Goal: Communication & Community: Answer question/provide support

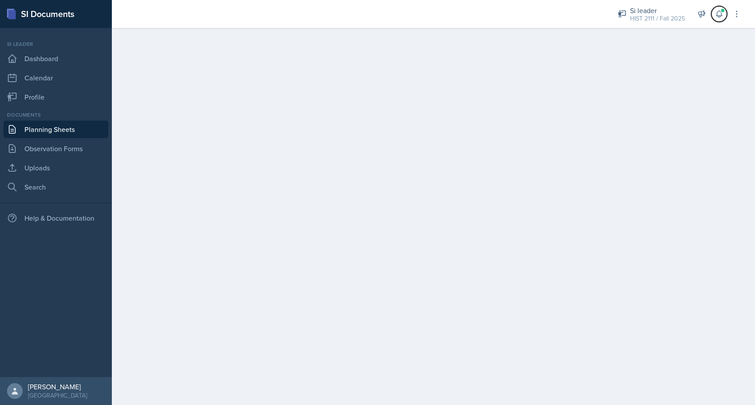
click at [716, 8] on button at bounding box center [719, 14] width 16 height 16
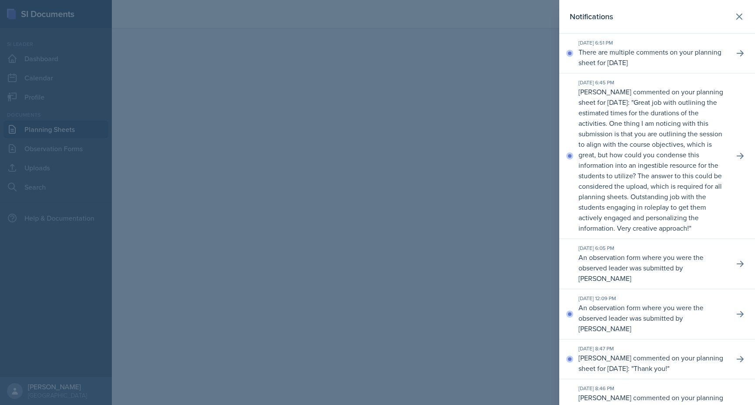
click at [645, 59] on p "There are multiple comments on your planning sheet for [DATE]" at bounding box center [652, 57] width 148 height 21
click at [742, 51] on icon at bounding box center [740, 53] width 9 height 9
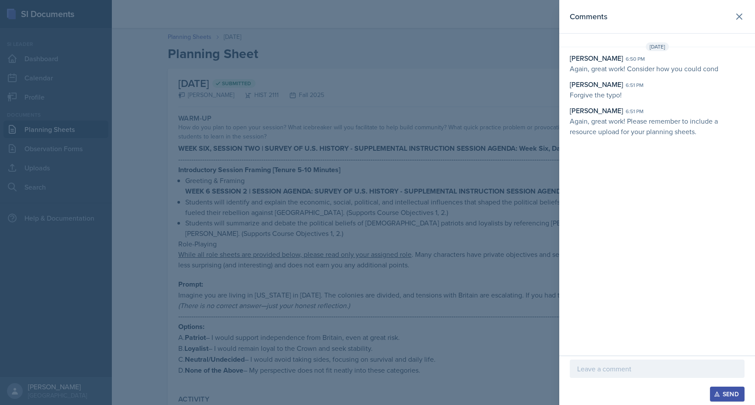
click at [615, 55] on div "[PERSON_NAME]" at bounding box center [596, 58] width 53 height 10
click at [615, 66] on p "Again, great work! Consider how you could cond" at bounding box center [657, 68] width 175 height 10
click at [633, 67] on p "Again, great work! Consider how you could cond" at bounding box center [657, 68] width 175 height 10
drag, startPoint x: 633, startPoint y: 67, endPoint x: 721, endPoint y: 68, distance: 88.2
click at [722, 68] on p "Again, great work! Consider how you could cond" at bounding box center [657, 68] width 175 height 10
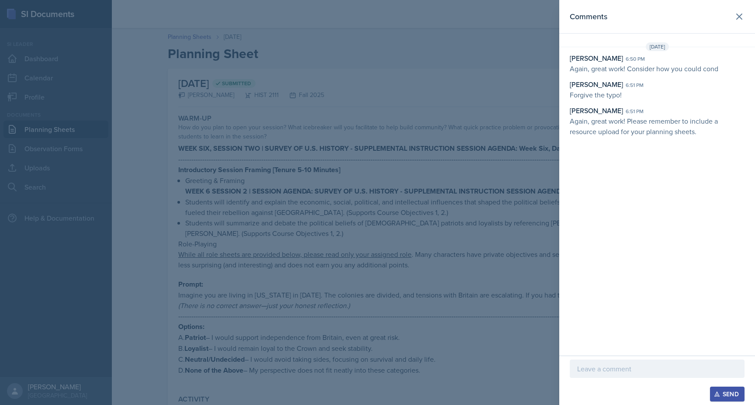
click at [715, 68] on p "Again, great work! Consider how you could cond" at bounding box center [657, 68] width 175 height 10
click at [720, 68] on p "Again, great work! Consider how you could cond" at bounding box center [657, 68] width 175 height 10
click at [717, 68] on p "Again, great work! Consider how you could cond" at bounding box center [657, 68] width 175 height 10
drag, startPoint x: 719, startPoint y: 69, endPoint x: 589, endPoint y: 71, distance: 129.7
click at [589, 71] on p "Again, great work! Consider how you could cond" at bounding box center [657, 68] width 175 height 10
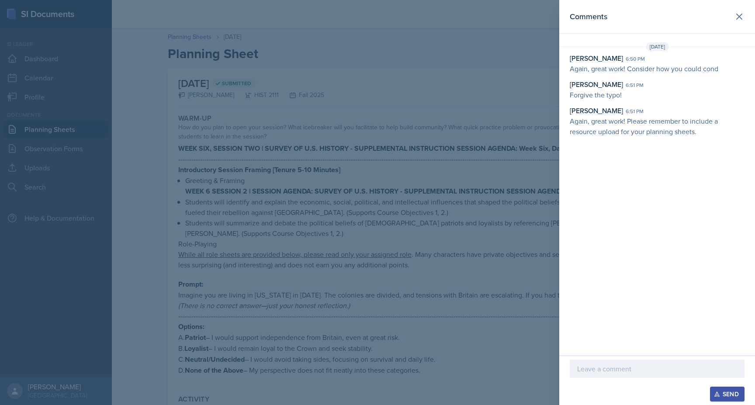
click at [589, 71] on p "Again, great work! Consider how you could cond" at bounding box center [657, 68] width 175 height 10
drag, startPoint x: 719, startPoint y: 69, endPoint x: 566, endPoint y: 60, distance: 152.7
click at [566, 60] on div "[PERSON_NAME] 6:50 pm Again, great work! Consider how you could cond [PERSON_NA…" at bounding box center [657, 95] width 196 height 84
copy div "[PERSON_NAME] 6:50 pm Again, great work! Consider how you could cond"
click at [580, 372] on p at bounding box center [657, 368] width 160 height 10
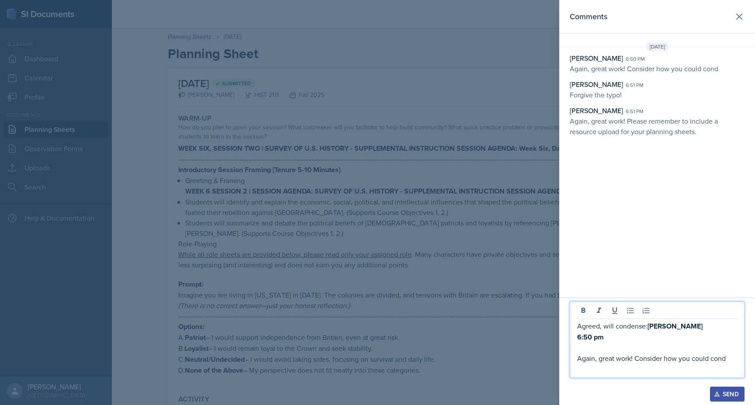
click at [648, 327] on strong "[PERSON_NAME]" at bounding box center [674, 326] width 55 height 10
click at [644, 327] on p "Agreed, will condense: [PERSON_NAME]" at bounding box center [657, 326] width 160 height 11
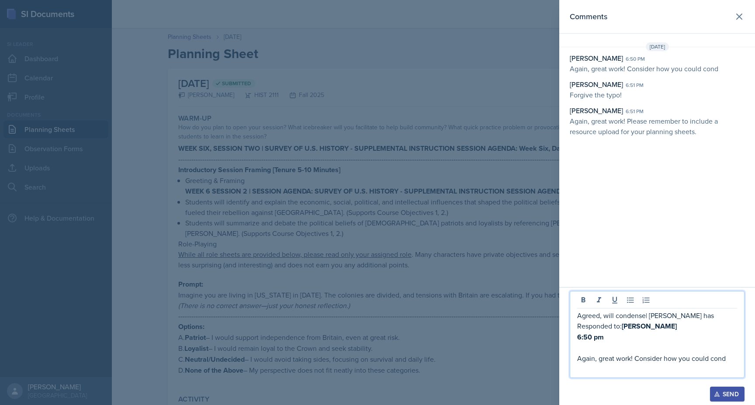
click at [579, 359] on p "Again, great work! Consider how you could cond" at bounding box center [657, 358] width 160 height 10
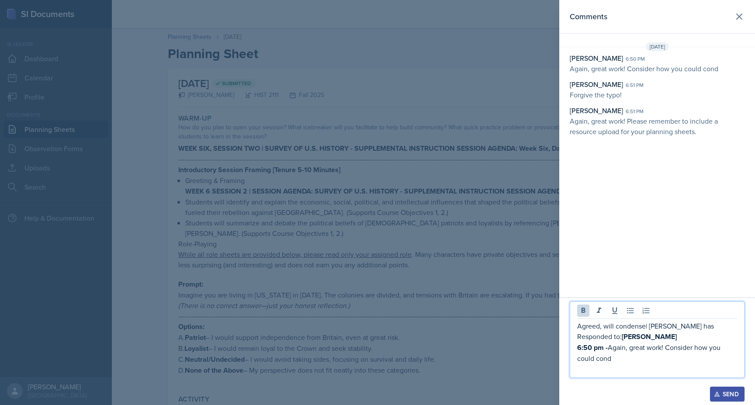
click at [645, 329] on p "Agreed, will condense| [PERSON_NAME] has Responded to: [PERSON_NAME]" at bounding box center [657, 331] width 160 height 21
click at [615, 326] on p "Agreed, will condense | [PERSON_NAME] has Responded to: [PERSON_NAME]" at bounding box center [657, 331] width 160 height 21
click at [671, 321] on p "Agreed, will consider condense | [PERSON_NAME] has Responded to: [PERSON_NAME]" at bounding box center [657, 331] width 160 height 21
click at [673, 321] on p "Agreed, will consider condense | [PERSON_NAME] has Responded to: [PERSON_NAME]" at bounding box center [657, 331] width 160 height 21
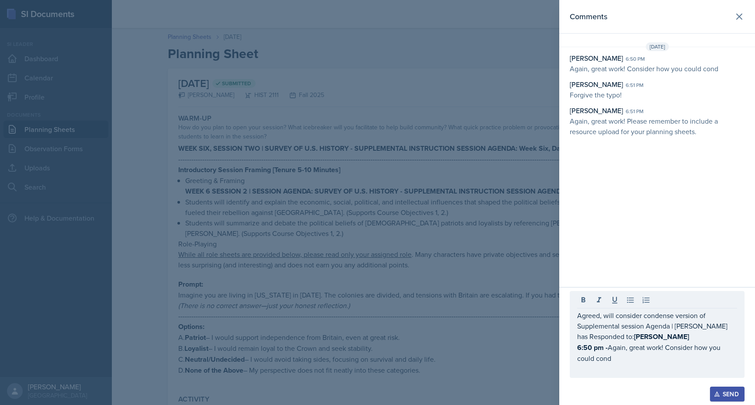
click at [725, 390] on div "Send" at bounding box center [726, 393] width 23 height 7
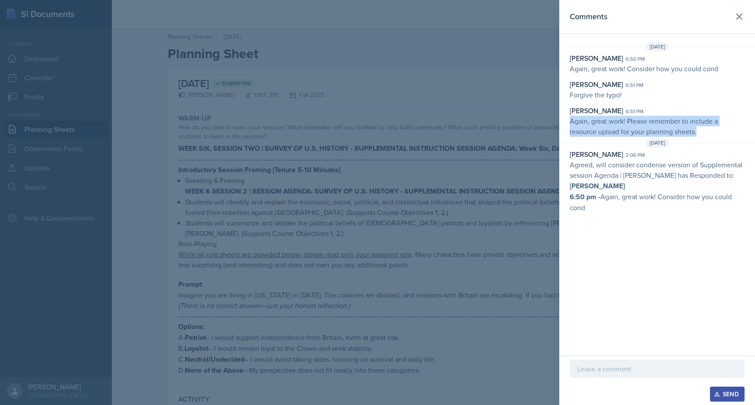
drag, startPoint x: 703, startPoint y: 131, endPoint x: 570, endPoint y: 123, distance: 133.0
click at [570, 123] on p "Again, great work! Please remember to include a resource upload for your planni…" at bounding box center [657, 126] width 175 height 21
copy p "Again, great work! Please remember to include a resource upload for your planni…"
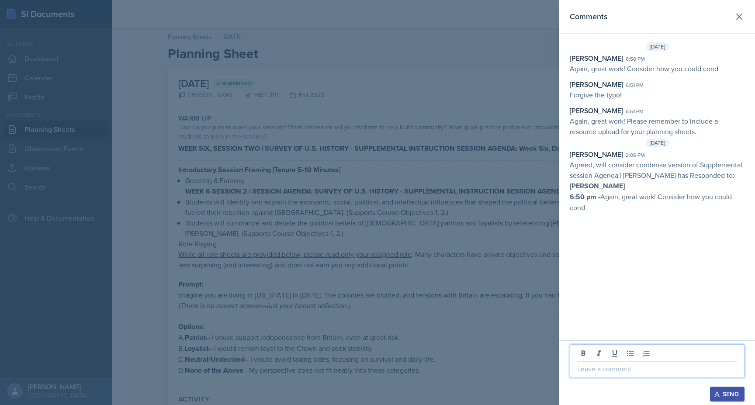
click at [599, 371] on p at bounding box center [657, 368] width 160 height 10
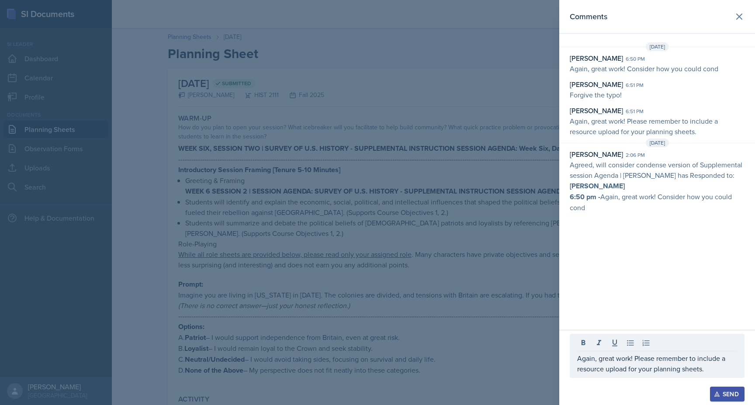
click at [625, 182] on strong "[PERSON_NAME]" at bounding box center [597, 186] width 55 height 10
drag, startPoint x: 620, startPoint y: 175, endPoint x: 614, endPoint y: 184, distance: 10.9
click at [614, 184] on p "Agreed, will consider condense version of Supplemental session Agenda | [PERSON…" at bounding box center [657, 175] width 175 height 32
copy p "| [PERSON_NAME] has Responded to:"
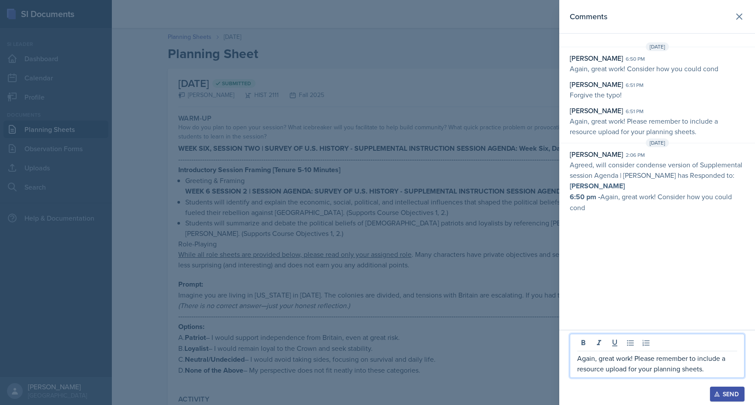
click at [714, 366] on p "Again, great work! Please remember to include a resource upload for your planni…" at bounding box center [657, 363] width 160 height 21
click at [577, 359] on p "Again, great work! Please remember to include a resource upload for your planni…" at bounding box center [657, 363] width 160 height 21
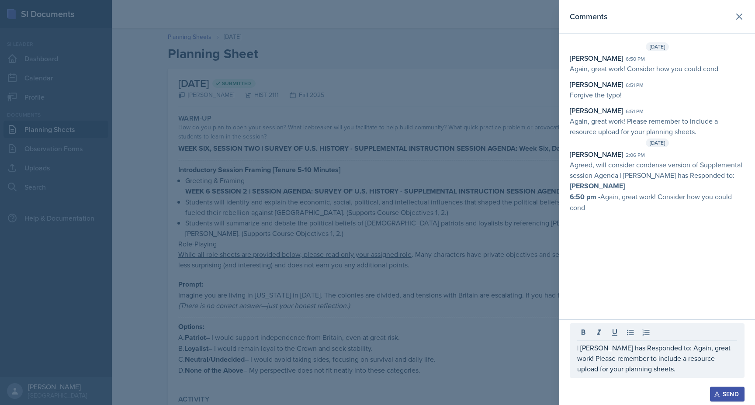
drag, startPoint x: 643, startPoint y: 86, endPoint x: 563, endPoint y: 86, distance: 79.9
click at [563, 86] on div "[PERSON_NAME] 6:50 pm Again, great work! Consider how you could cond [PERSON_NA…" at bounding box center [657, 95] width 196 height 84
copy div "[PERSON_NAME]"
click at [686, 366] on p "| [PERSON_NAME] has Responded to: Again, great work! Please remember to include…" at bounding box center [657, 357] width 160 height 31
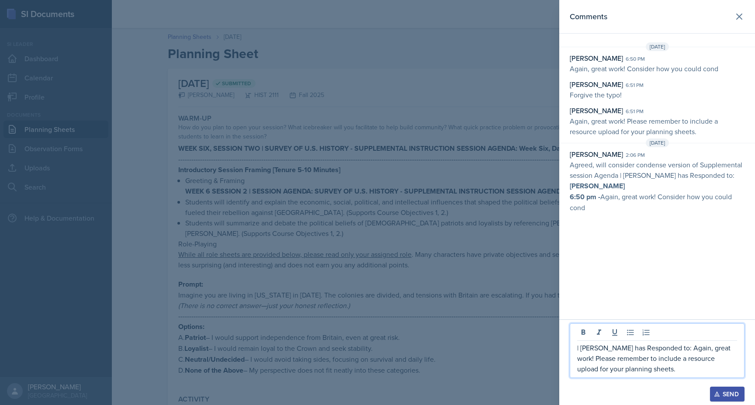
click at [715, 346] on p "| [PERSON_NAME] has Responded to: Again, great work! Please remember to include…" at bounding box center [657, 357] width 160 height 31
click at [577, 336] on p "| [PERSON_NAME] has Responded to: [PERSON_NAME] Again, great work! Please remem…" at bounding box center [657, 353] width 160 height 42
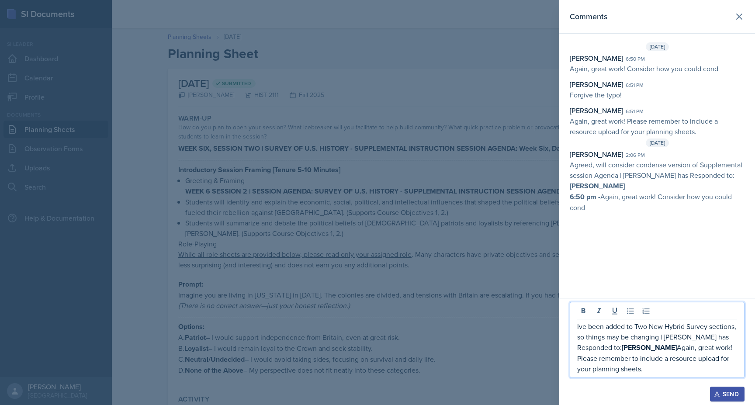
click at [715, 391] on icon "button" at bounding box center [717, 394] width 6 height 6
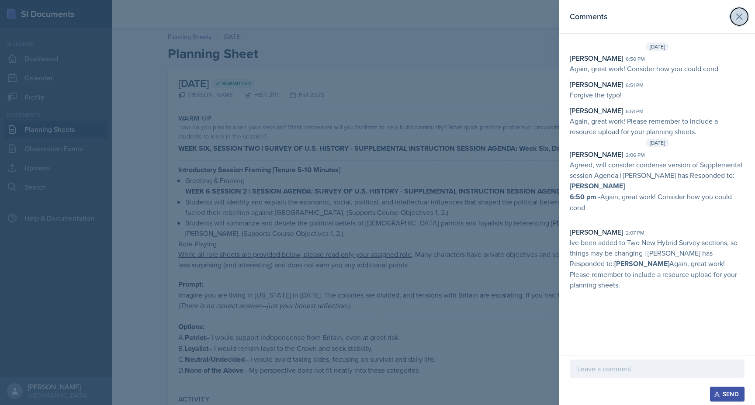
click at [736, 11] on button at bounding box center [738, 16] width 17 height 17
